Goal: Go to known website: Go to known website

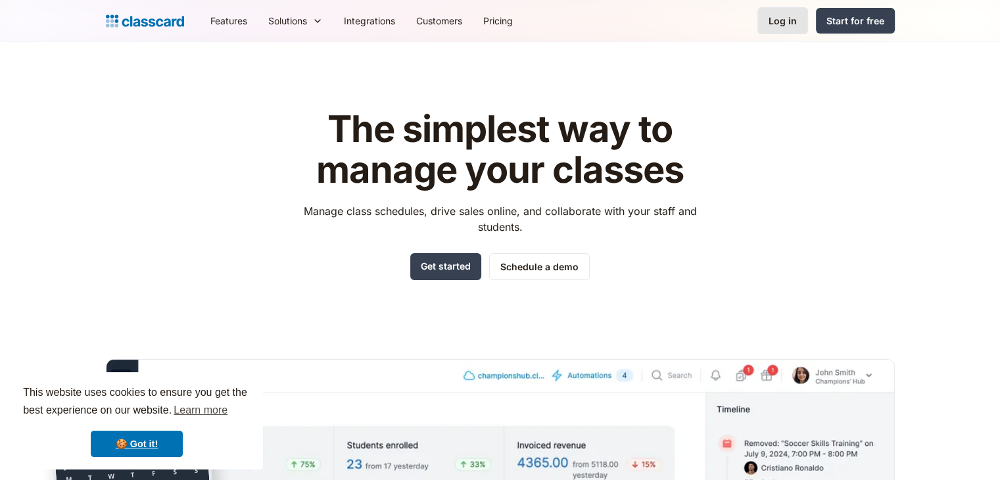
click at [796, 22] on div "Log in" at bounding box center [782, 21] width 28 height 14
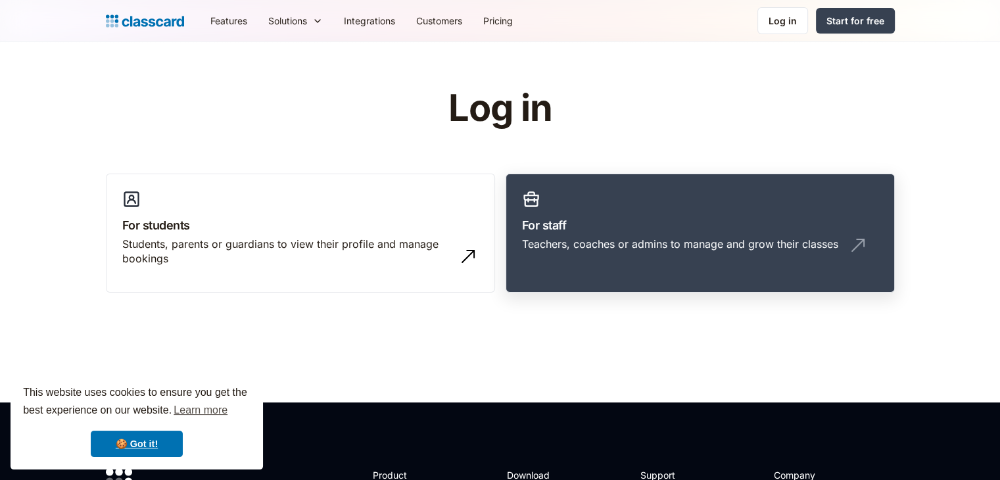
click at [676, 203] on link "For staff Teachers, coaches or admins to manage and grow their classes" at bounding box center [700, 234] width 389 height 120
